Goal: Information Seeking & Learning: Learn about a topic

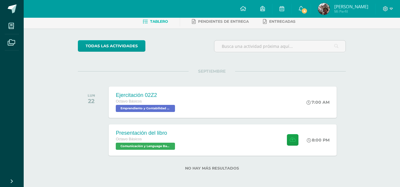
scroll to position [33, 0]
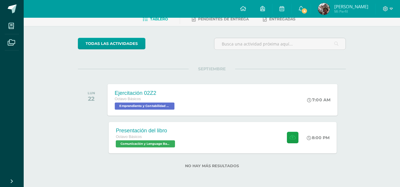
click at [264, 108] on div "Ejercitación 02Z2 Octavo Básicos Emprendiento y Contabilidad Bas II 'A' 7:00 AM…" at bounding box center [223, 100] width 230 height 32
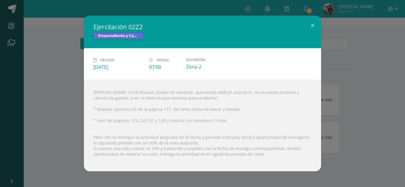
click at [299, 9] on div "Ejercitación 02Z2 Emprendiento y Contabilidad Bas II Fecha: [DATE] Hora: 07:00 …" at bounding box center [202, 93] width 405 height 187
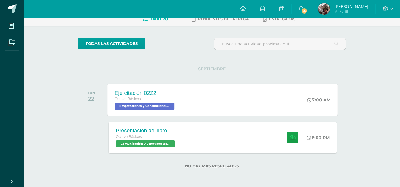
click at [222, 104] on div "Ejercitación 02Z2 Octavo Básicos Emprendiento y Contabilidad Bas II 'A' 7:00 AM…" at bounding box center [223, 100] width 230 height 32
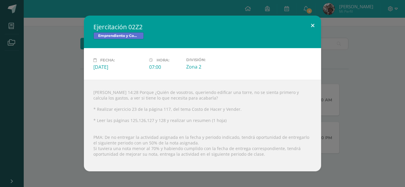
click at [312, 27] on button at bounding box center [312, 26] width 17 height 20
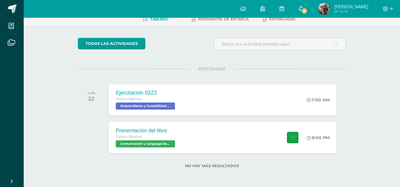
click at [309, 8] on link "4" at bounding box center [301, 9] width 19 height 18
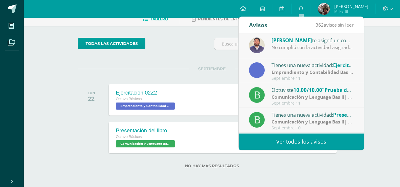
click at [307, 142] on link "Ver todos los avisos" at bounding box center [301, 142] width 125 height 16
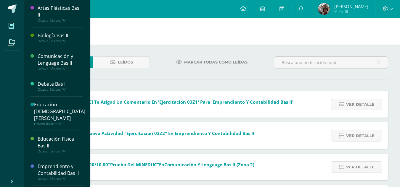
click at [10, 26] on icon at bounding box center [11, 26] width 5 height 6
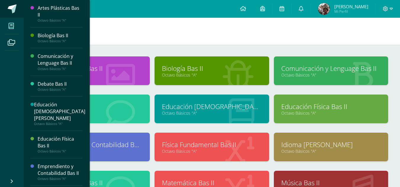
click at [9, 6] on span at bounding box center [12, 8] width 9 height 9
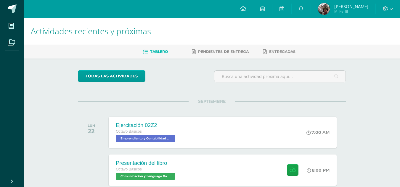
scroll to position [10, 0]
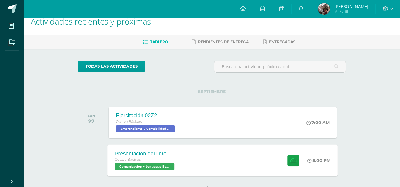
click at [200, 152] on div "Presentación del libro Octavo Básicos Comunicación y Lenguage Bas II 'A' 8:00 P…" at bounding box center [223, 161] width 230 height 32
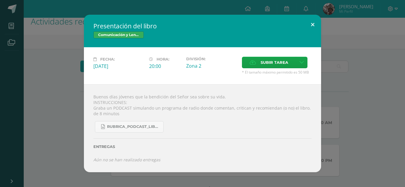
click at [315, 21] on button at bounding box center [312, 25] width 17 height 20
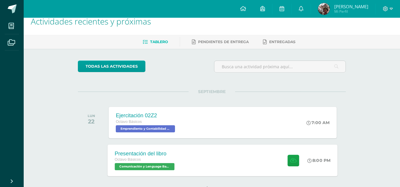
scroll to position [33, 0]
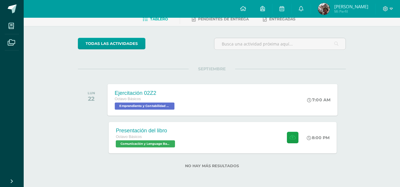
click at [205, 95] on div "Ejercitación 02Z2 Octavo Básicos Emprendiento y Contabilidad Bas II 'A' 7:00 AM…" at bounding box center [223, 100] width 230 height 32
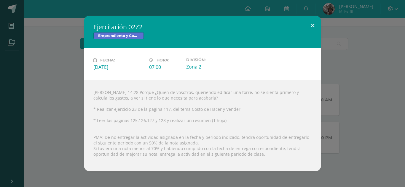
click at [312, 23] on button at bounding box center [312, 26] width 17 height 20
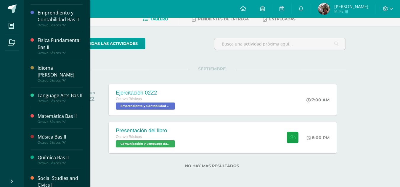
scroll to position [186, 0]
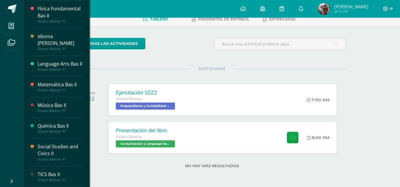
click at [52, 148] on div "Social Studies and Civics II" at bounding box center [60, 151] width 45 height 14
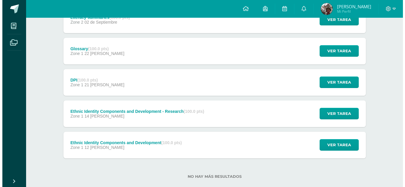
scroll to position [134, 0]
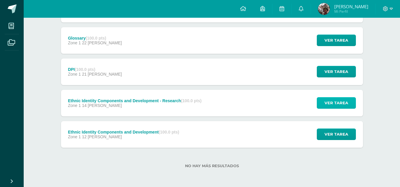
click at [343, 100] on span "Ver tarea" at bounding box center [337, 103] width 24 height 11
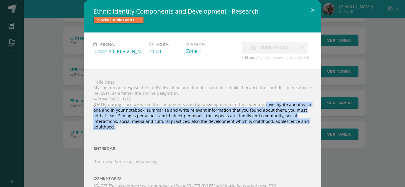
drag, startPoint x: 258, startPoint y: 104, endPoint x: 297, endPoint y: 124, distance: 44.0
click at [297, 124] on div "Hello class, My son, do not despise the Lord's discipline and do not resent his…" at bounding box center [202, 134] width 237 height 129
copy div "nvestigate about each one and in your notebook, summarize and write relevant in…"
